Goal: Task Accomplishment & Management: Use online tool/utility

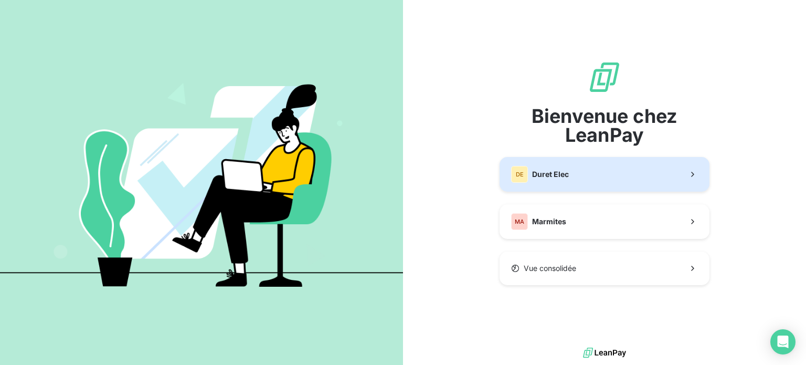
click at [544, 170] on span "Duret Elec" at bounding box center [550, 174] width 37 height 10
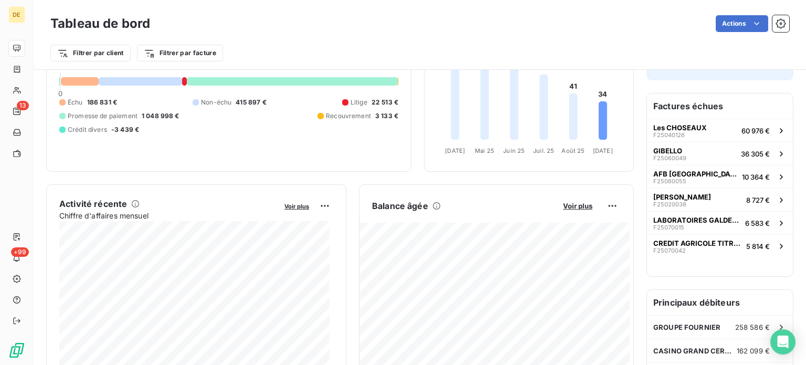
scroll to position [106, 0]
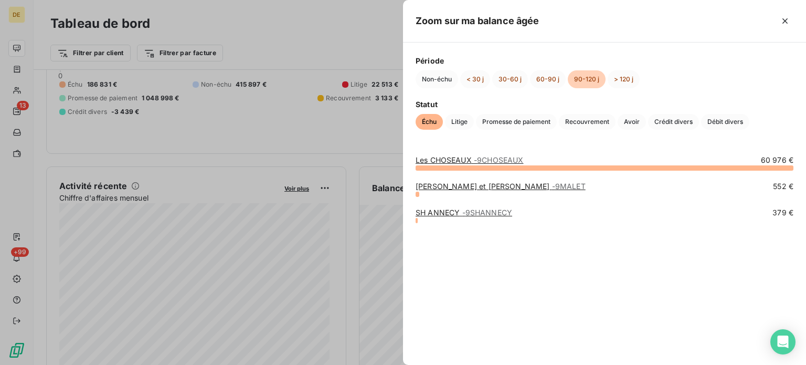
click at [464, 189] on link "[PERSON_NAME] et [PERSON_NAME] - 9MALET" at bounding box center [500, 185] width 170 height 9
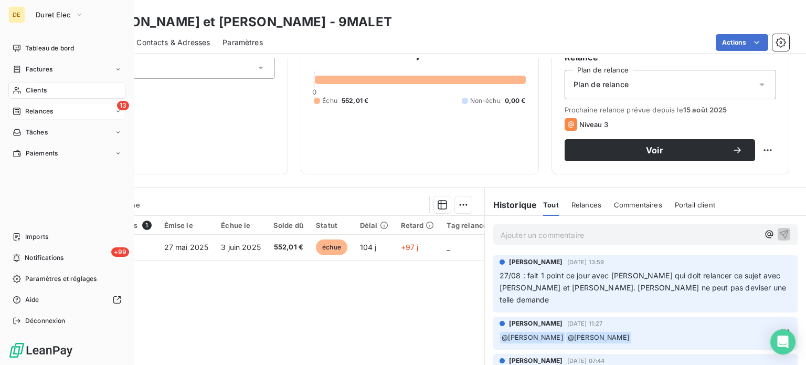
click at [44, 114] on span "Relances" at bounding box center [39, 110] width 28 height 9
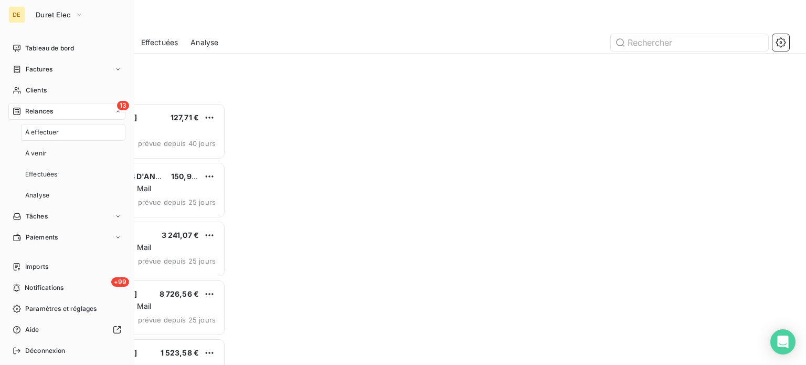
scroll to position [254, 167]
click at [43, 134] on span "À effectuer" at bounding box center [42, 131] width 34 height 9
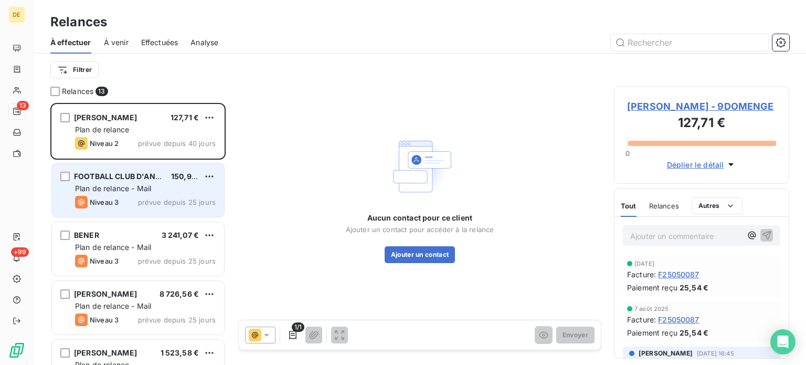
click at [126, 190] on span "Plan de relance - Mail" at bounding box center [113, 188] width 76 height 9
